Goal: Task Accomplishment & Management: Use online tool/utility

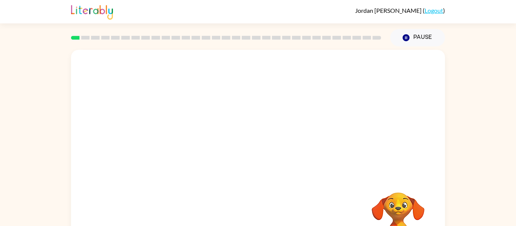
click at [399, 206] on video "Your browser must support playing .mp4 files to use Literably. Please try using…" at bounding box center [398, 219] width 76 height 76
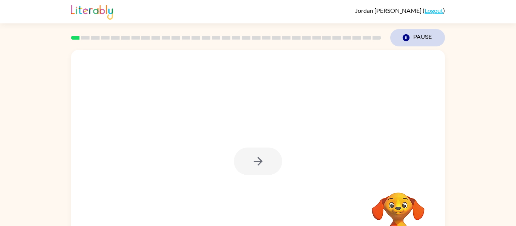
click at [412, 34] on button "Pause Pause" at bounding box center [417, 37] width 55 height 17
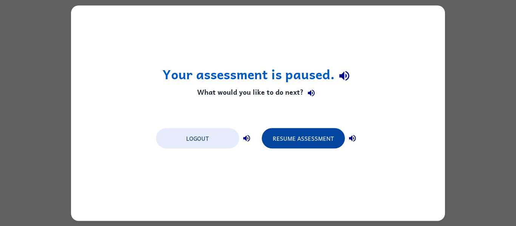
click at [301, 132] on button "Resume Assessment" at bounding box center [303, 138] width 83 height 20
click at [294, 144] on button "Resume Assessment" at bounding box center [303, 138] width 83 height 20
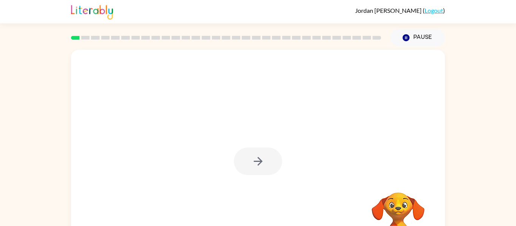
click at [259, 160] on icon "button" at bounding box center [258, 161] width 13 height 13
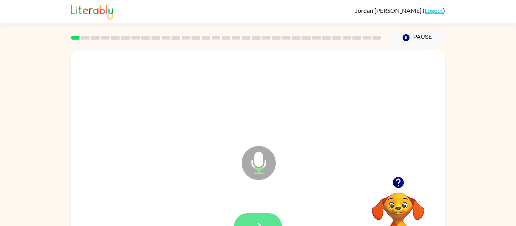
click at [258, 217] on button "button" at bounding box center [258, 227] width 48 height 28
click at [252, 219] on button "button" at bounding box center [258, 227] width 48 height 28
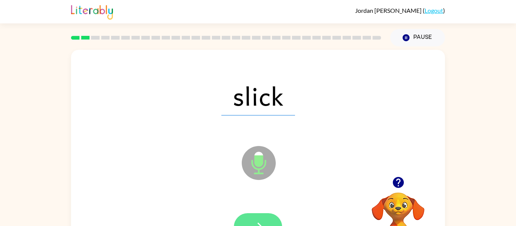
click at [258, 219] on button "button" at bounding box center [258, 227] width 48 height 28
click at [263, 221] on icon "button" at bounding box center [258, 227] width 13 height 13
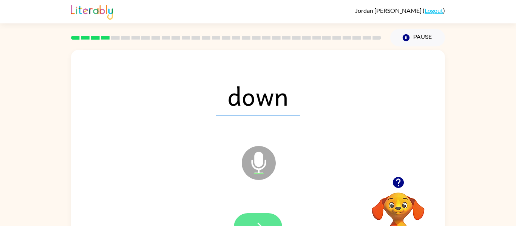
click at [259, 214] on button "button" at bounding box center [258, 227] width 48 height 28
click at [263, 213] on button "button" at bounding box center [258, 227] width 48 height 28
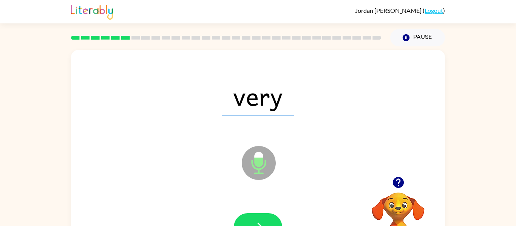
click at [400, 183] on icon "button" at bounding box center [398, 182] width 11 height 11
click at [265, 218] on button "button" at bounding box center [258, 227] width 48 height 28
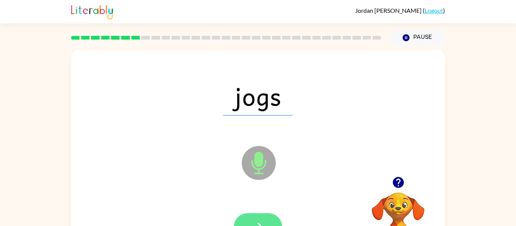
click at [262, 218] on button "button" at bounding box center [258, 227] width 48 height 28
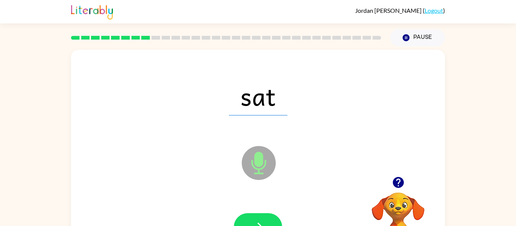
click at [262, 218] on button "button" at bounding box center [258, 227] width 48 height 28
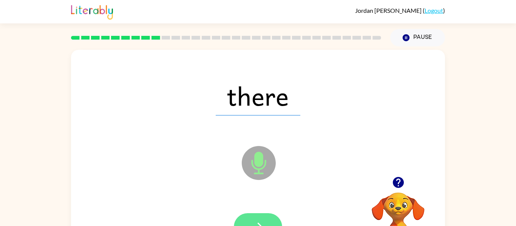
click at [260, 216] on button "button" at bounding box center [258, 227] width 48 height 28
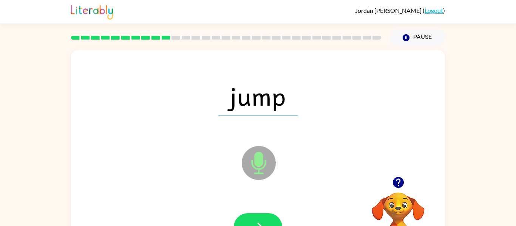
click at [260, 216] on button "button" at bounding box center [258, 227] width 48 height 28
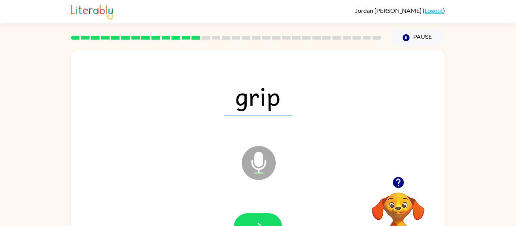
click at [260, 216] on button "button" at bounding box center [258, 227] width 48 height 28
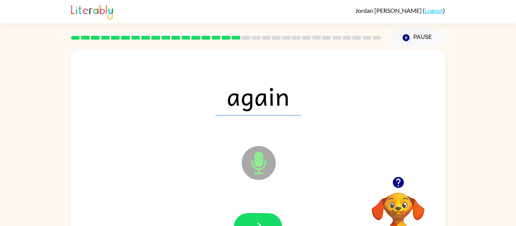
click at [260, 216] on button "button" at bounding box center [258, 227] width 48 height 28
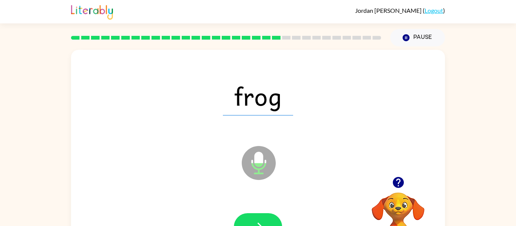
click at [260, 216] on button "button" at bounding box center [258, 227] width 48 height 28
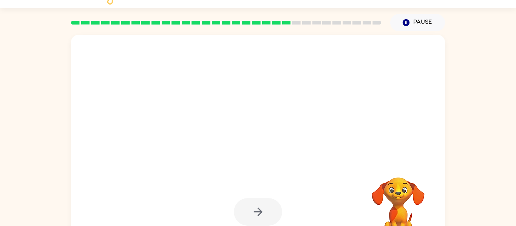
scroll to position [30, 0]
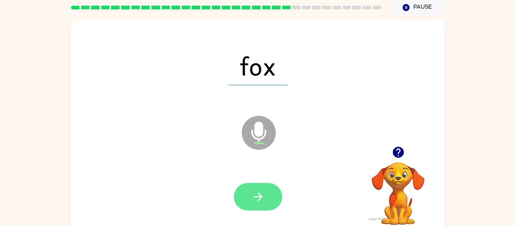
click at [267, 203] on button "button" at bounding box center [258, 197] width 48 height 28
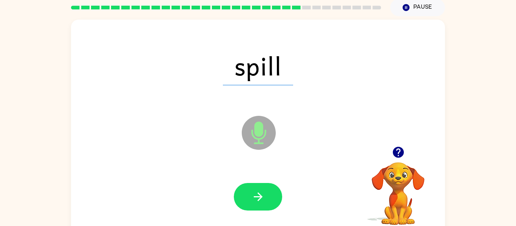
click at [267, 203] on button "button" at bounding box center [258, 197] width 48 height 28
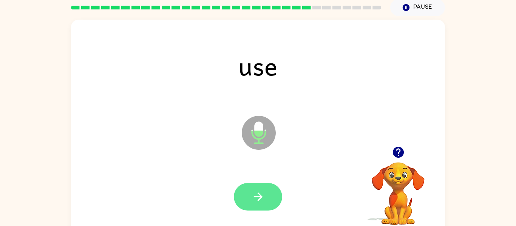
click at [269, 188] on button "button" at bounding box center [258, 197] width 48 height 28
click at [260, 204] on button "button" at bounding box center [258, 197] width 48 height 28
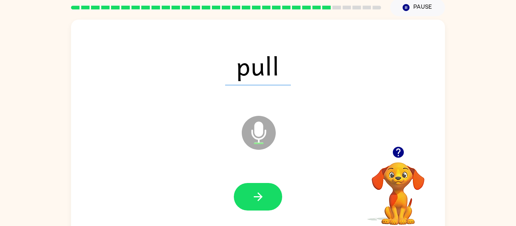
click at [260, 204] on button "button" at bounding box center [258, 197] width 48 height 28
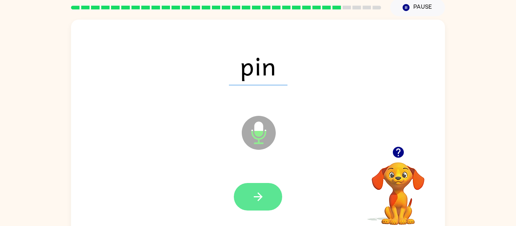
click at [259, 204] on button "button" at bounding box center [258, 197] width 48 height 28
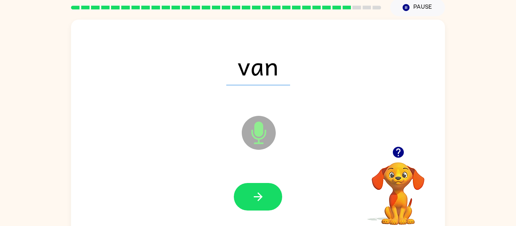
click at [259, 204] on button "button" at bounding box center [258, 197] width 48 height 28
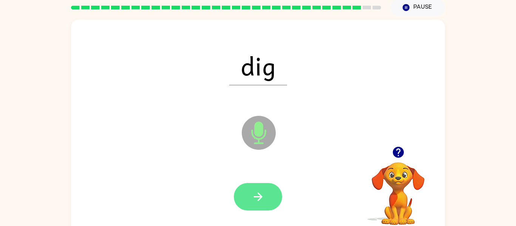
click at [263, 200] on icon "button" at bounding box center [258, 196] width 13 height 13
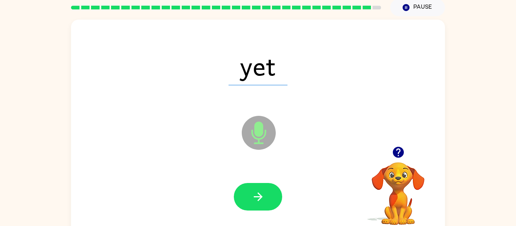
click at [263, 200] on icon "button" at bounding box center [258, 196] width 13 height 13
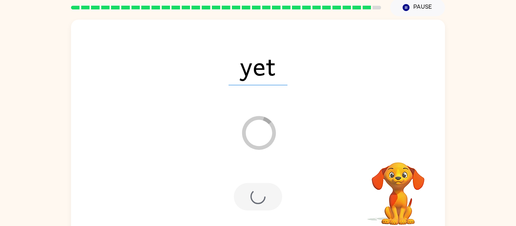
scroll to position [23, 0]
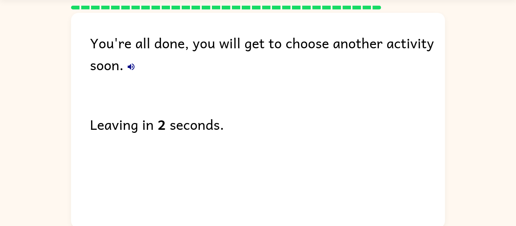
click at [125, 68] on button "button" at bounding box center [131, 66] width 15 height 15
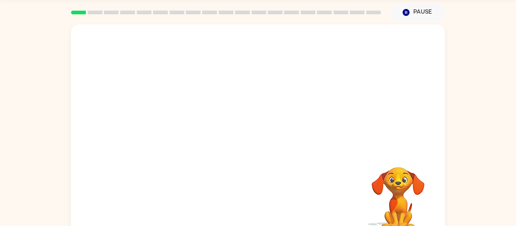
scroll to position [24, 0]
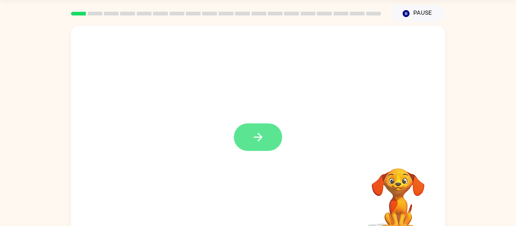
click at [260, 135] on icon "button" at bounding box center [258, 137] width 13 height 13
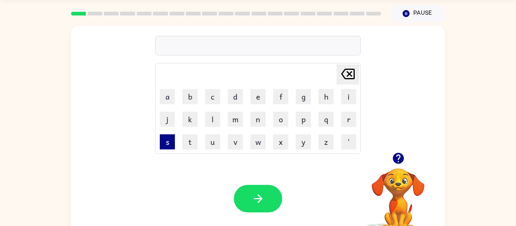
click at [165, 145] on button "s" at bounding box center [167, 141] width 15 height 15
click at [344, 95] on button "i" at bounding box center [348, 96] width 15 height 15
click at [237, 116] on button "m" at bounding box center [235, 119] width 15 height 15
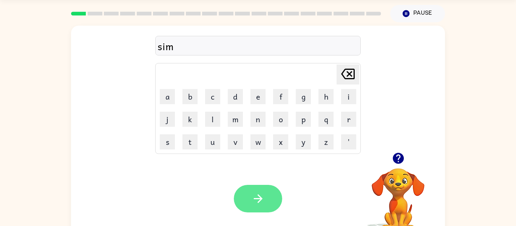
click at [260, 204] on icon "button" at bounding box center [258, 198] width 13 height 13
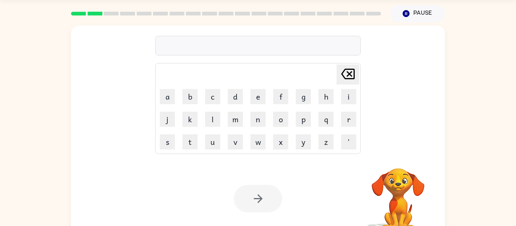
click at [261, 196] on div at bounding box center [258, 199] width 48 height 28
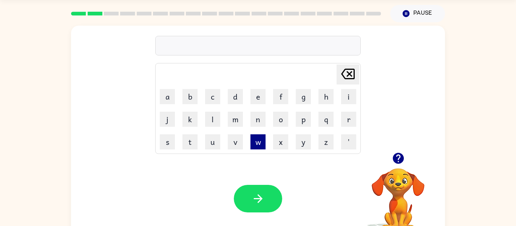
click at [257, 142] on button "w" at bounding box center [257, 141] width 15 height 15
click at [344, 96] on button "i" at bounding box center [348, 96] width 15 height 15
click at [302, 122] on button "p" at bounding box center [303, 119] width 15 height 15
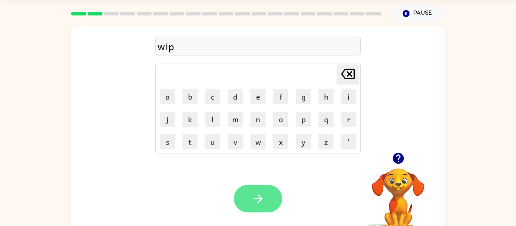
click at [265, 187] on button "button" at bounding box center [258, 199] width 48 height 28
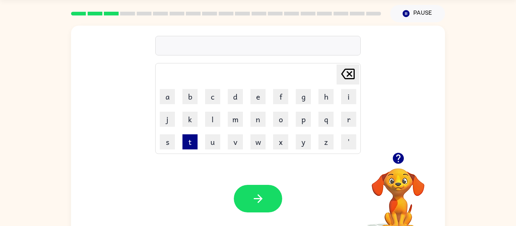
click at [191, 144] on button "t" at bounding box center [189, 141] width 15 height 15
click at [277, 117] on button "o" at bounding box center [280, 119] width 15 height 15
click at [305, 121] on button "p" at bounding box center [303, 119] width 15 height 15
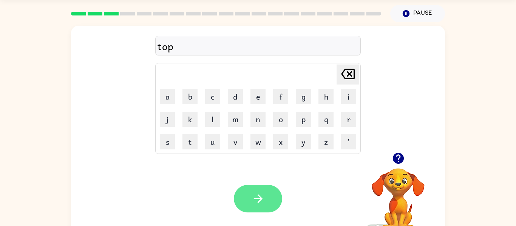
click at [245, 203] on button "button" at bounding box center [258, 199] width 48 height 28
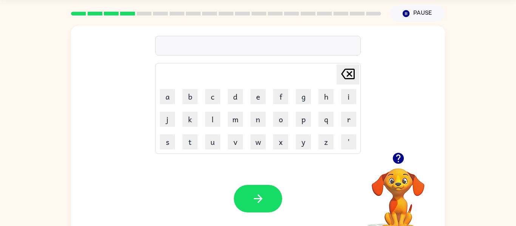
click at [400, 162] on icon "button" at bounding box center [398, 158] width 11 height 11
click at [208, 94] on button "c" at bounding box center [212, 96] width 15 height 15
click at [274, 118] on button "o" at bounding box center [280, 119] width 15 height 15
click at [215, 99] on button "c" at bounding box center [212, 96] width 15 height 15
click at [346, 74] on icon "[PERSON_NAME] last character input" at bounding box center [348, 74] width 18 height 18
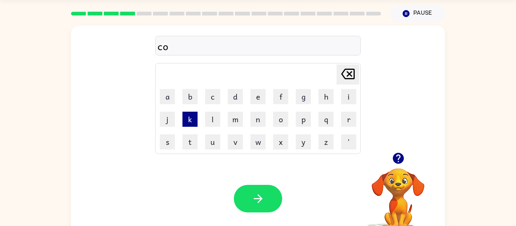
click at [185, 115] on button "k" at bounding box center [189, 119] width 15 height 15
click at [258, 104] on button "e" at bounding box center [257, 96] width 15 height 15
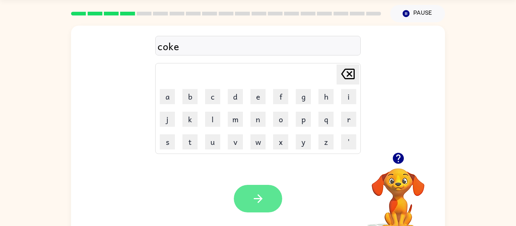
click at [263, 206] on button "button" at bounding box center [258, 199] width 48 height 28
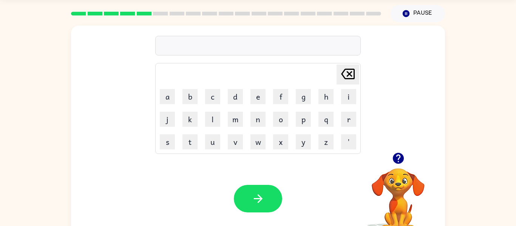
click at [392, 158] on icon "button" at bounding box center [398, 158] width 13 height 13
click at [162, 117] on button "j" at bounding box center [167, 119] width 15 height 15
click at [161, 97] on button "a" at bounding box center [167, 96] width 15 height 15
click at [169, 135] on button "s" at bounding box center [167, 141] width 15 height 15
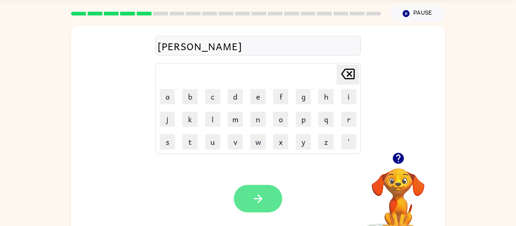
click at [250, 206] on button "button" at bounding box center [258, 199] width 48 height 28
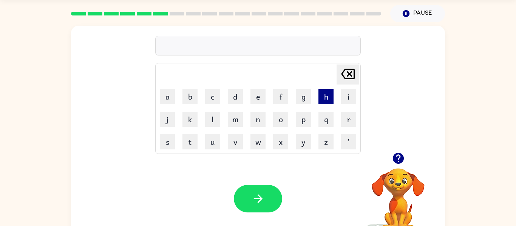
click at [320, 99] on button "h" at bounding box center [325, 96] width 15 height 15
click at [251, 98] on button "e" at bounding box center [257, 96] width 15 height 15
click at [253, 115] on button "n" at bounding box center [257, 119] width 15 height 15
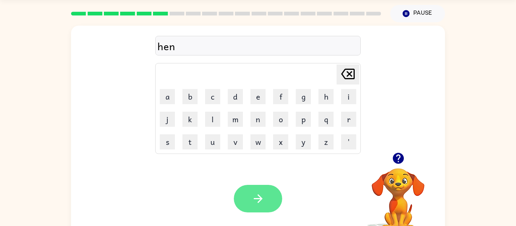
click at [264, 195] on icon "button" at bounding box center [258, 198] width 13 height 13
